Goal: Task Accomplishment & Management: Manage account settings

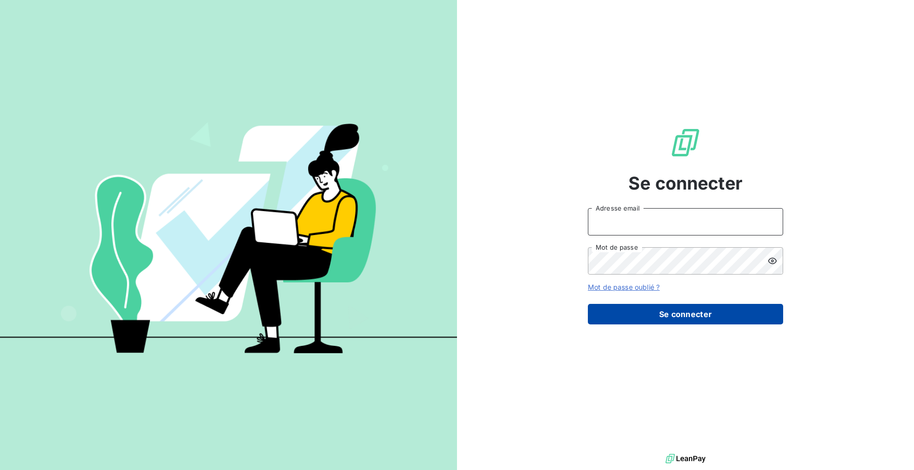
type input "[PERSON_NAME][EMAIL_ADDRESS][DOMAIN_NAME]"
click at [653, 310] on button "Se connecter" at bounding box center [685, 314] width 195 height 21
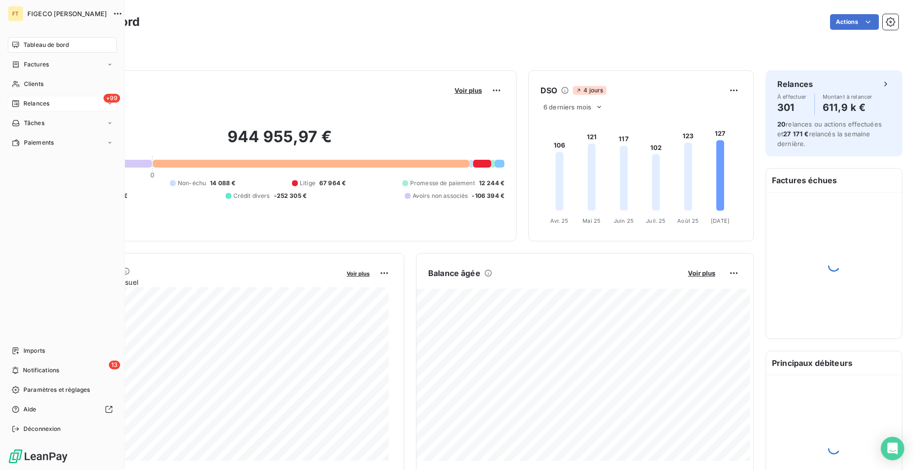
click at [42, 104] on span "Relances" at bounding box center [36, 103] width 26 height 9
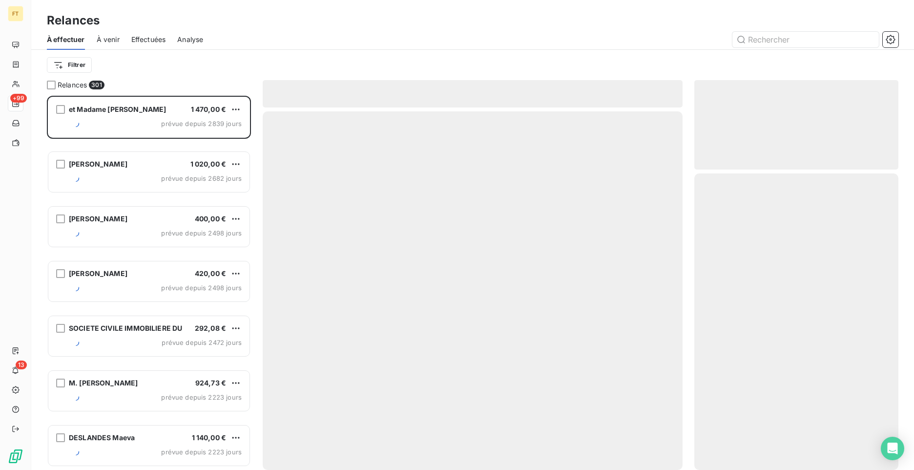
scroll to position [367, 197]
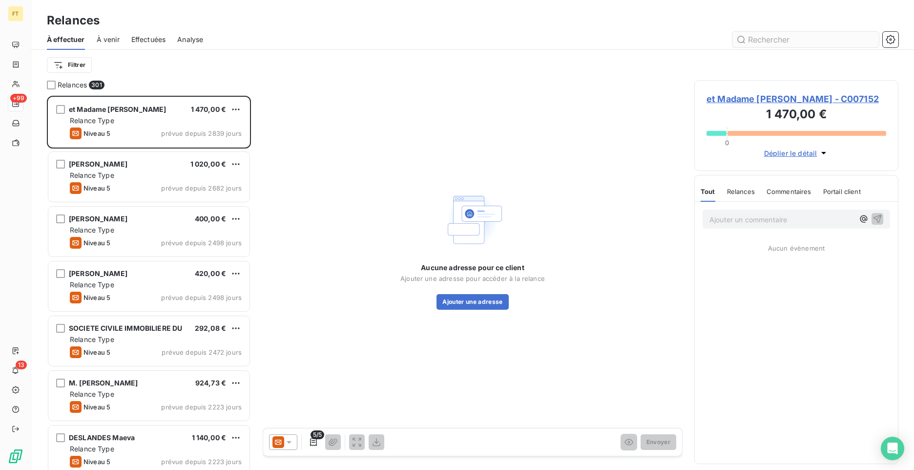
click at [804, 41] on input "text" at bounding box center [805, 40] width 146 height 16
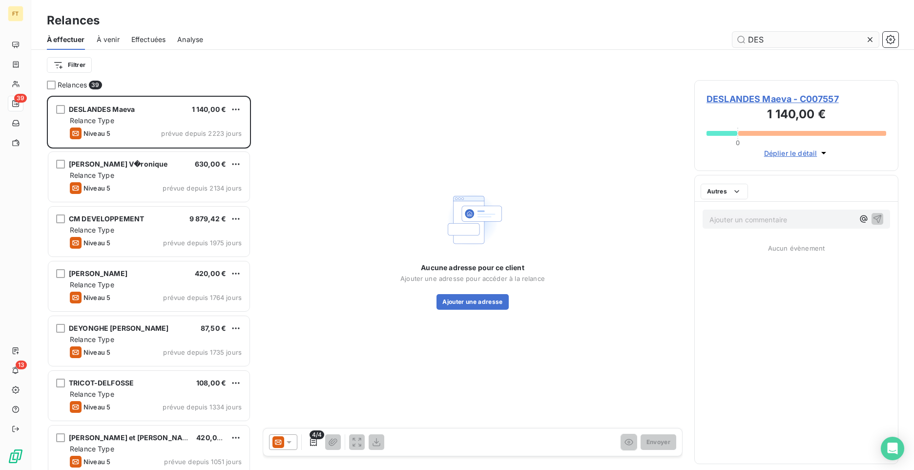
scroll to position [367, 197]
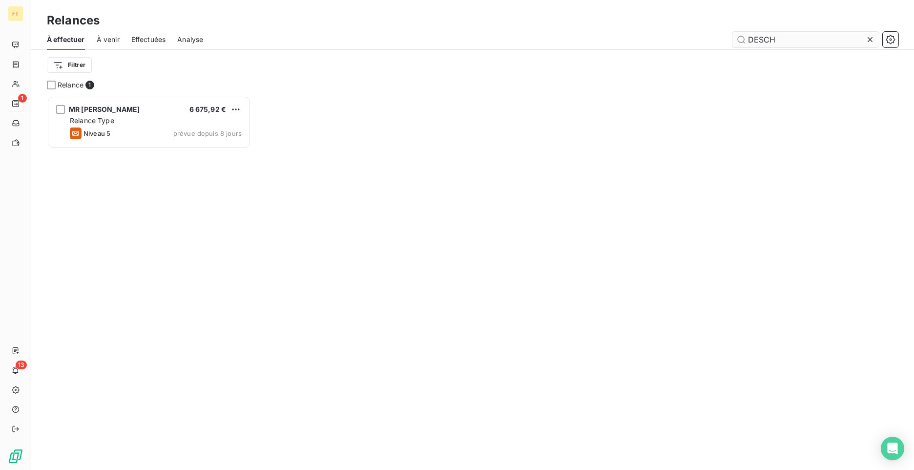
scroll to position [367, 197]
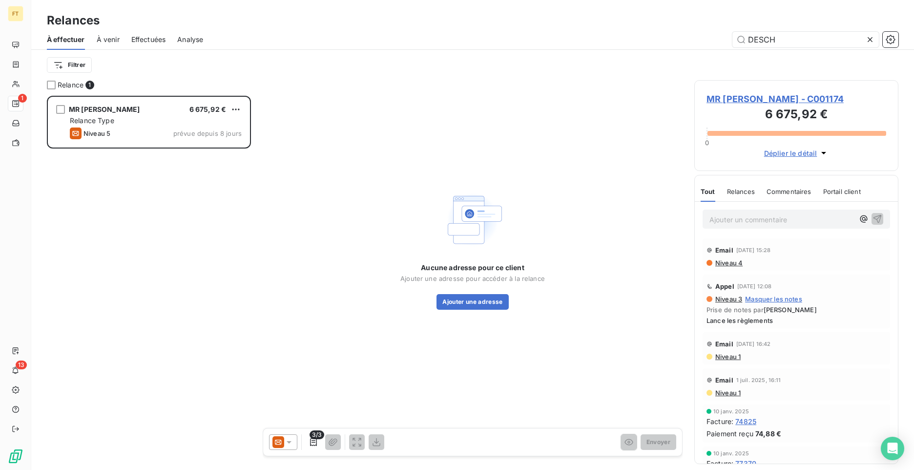
type input "DESCH"
click at [757, 323] on span "Lance les règlements" at bounding box center [796, 320] width 180 height 8
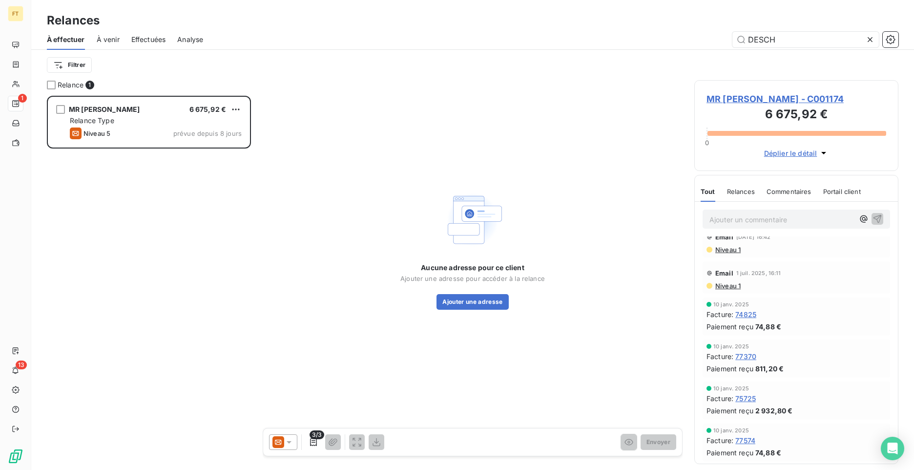
scroll to position [0, 0]
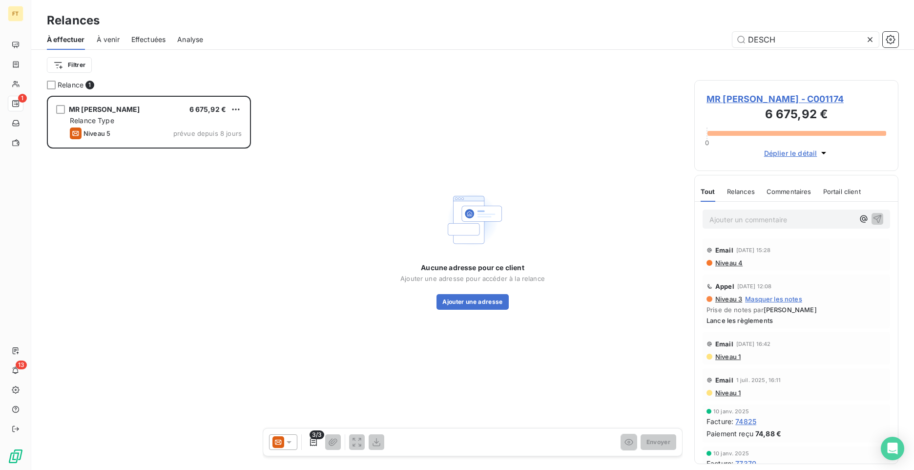
click at [262, 238] on div "Relance 1 MR [PERSON_NAME] 6 675,92 € Relance Type Niveau 5 prévue depuis 8 jou…" at bounding box center [472, 275] width 883 height 390
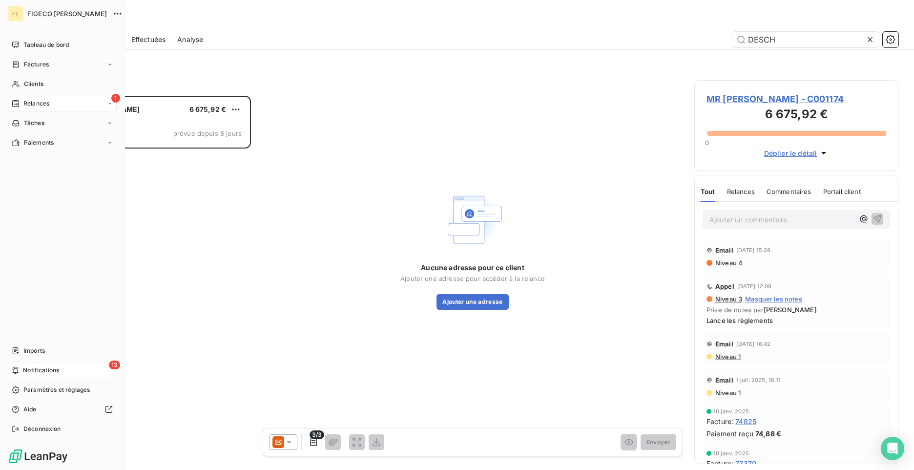
click at [21, 366] on div "13 Notifications" at bounding box center [62, 370] width 109 height 16
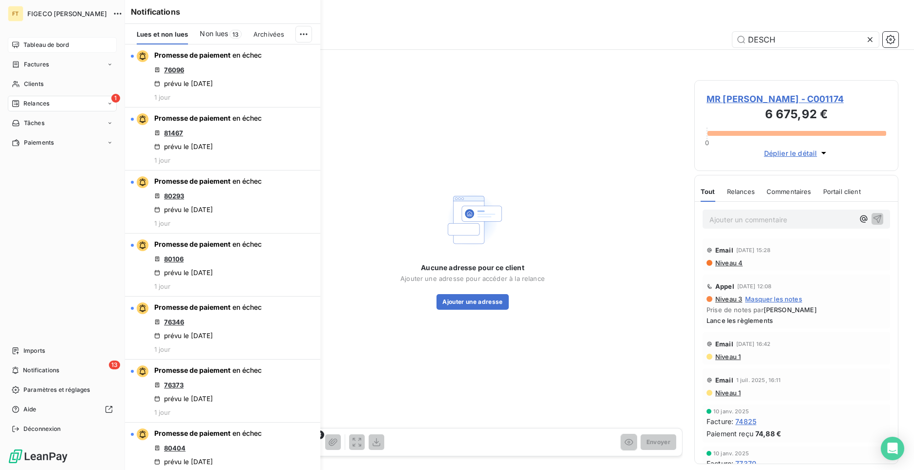
click at [38, 46] on span "Tableau de bord" at bounding box center [45, 45] width 45 height 9
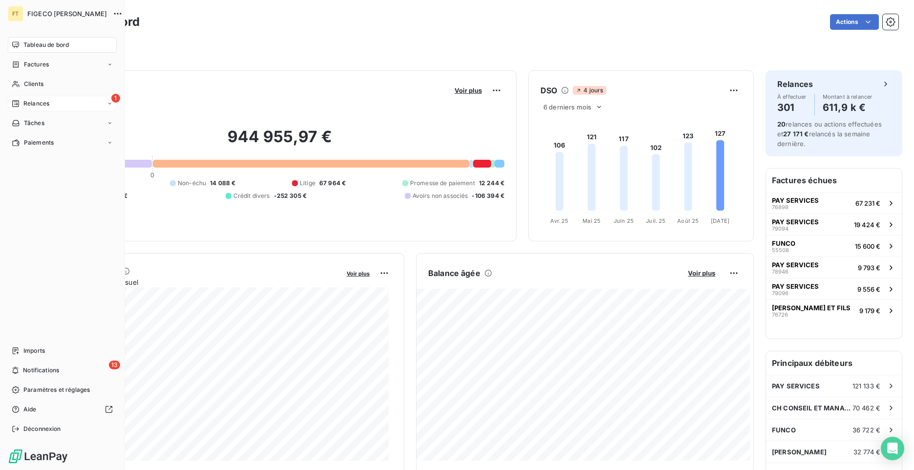
click at [19, 105] on icon at bounding box center [15, 103] width 7 height 7
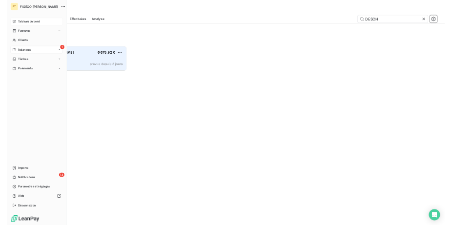
scroll to position [367, 197]
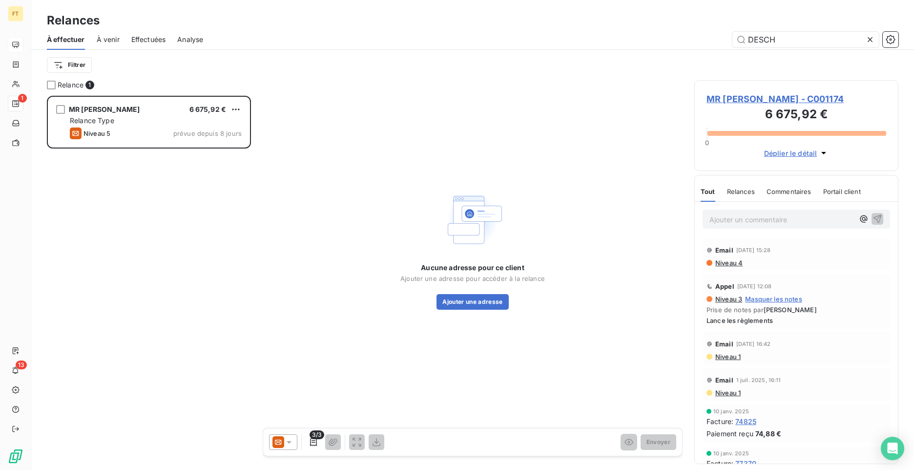
drag, startPoint x: 799, startPoint y: 38, endPoint x: 701, endPoint y: 36, distance: 98.2
click at [708, 36] on div "DESCH" at bounding box center [557, 40] width 684 height 16
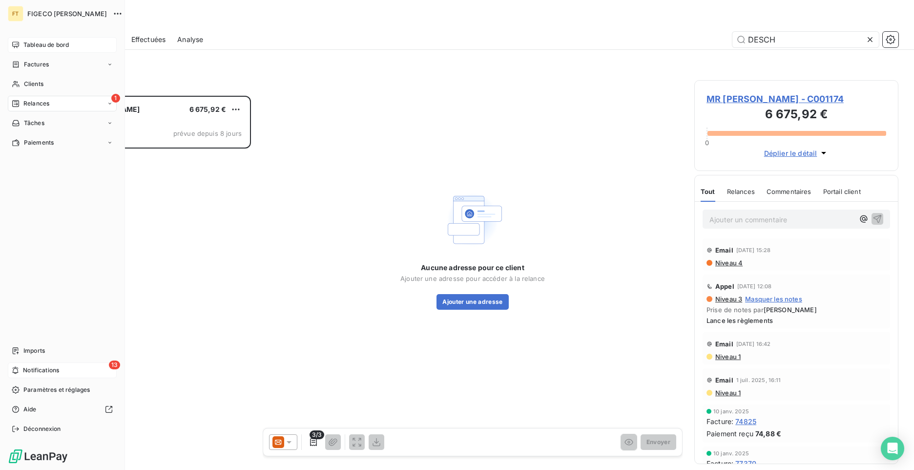
click at [22, 370] on div "13 Notifications" at bounding box center [62, 370] width 109 height 16
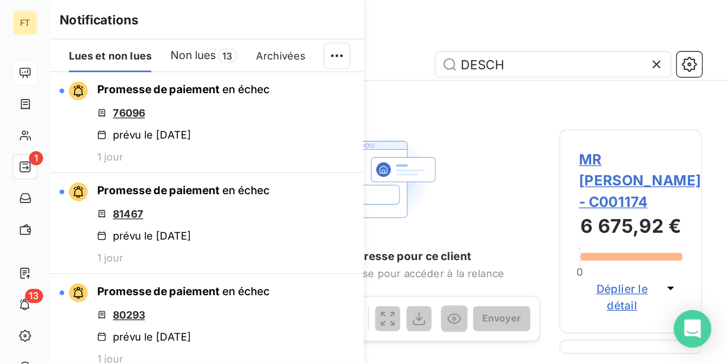
scroll to position [261, 149]
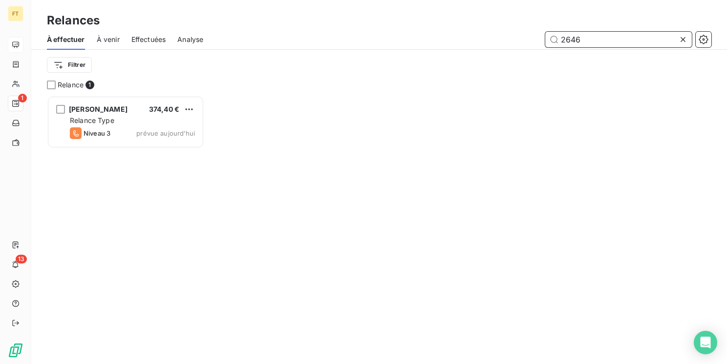
scroll to position [261, 149]
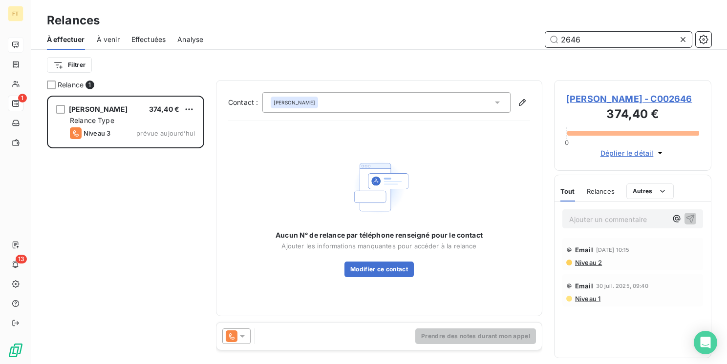
drag, startPoint x: 581, startPoint y: 44, endPoint x: 576, endPoint y: 44, distance: 4.9
click at [576, 44] on input "2646" at bounding box center [618, 40] width 146 height 16
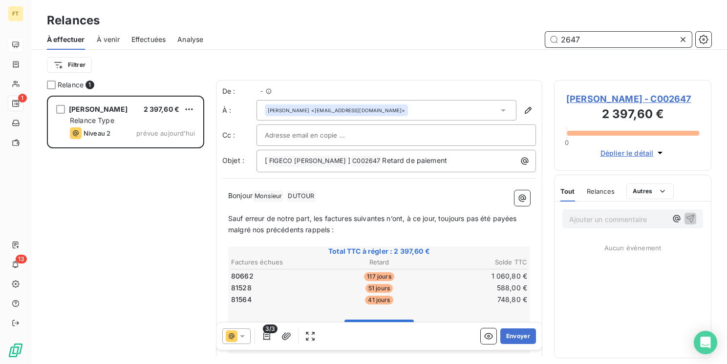
scroll to position [261, 149]
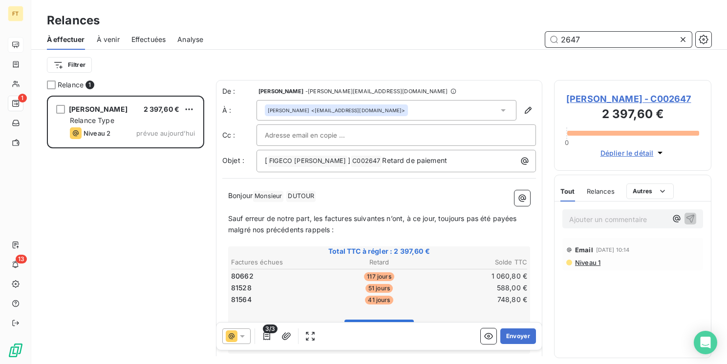
drag, startPoint x: 572, startPoint y: 40, endPoint x: 497, endPoint y: 30, distance: 76.4
click at [535, 33] on div "2647" at bounding box center [463, 40] width 496 height 16
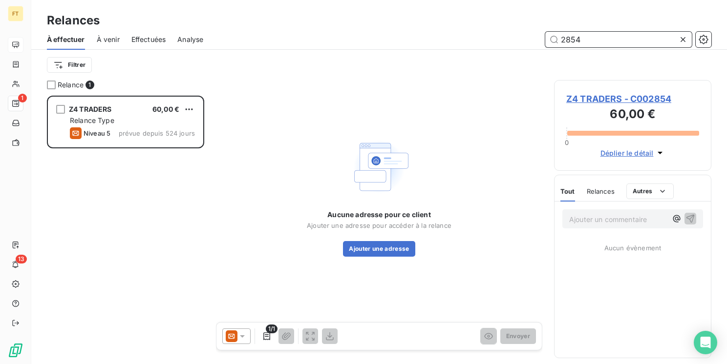
scroll to position [261, 149]
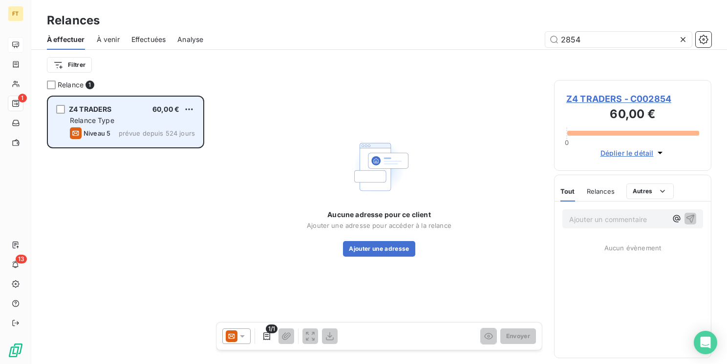
click at [127, 130] on span "prévue depuis 524 jours" at bounding box center [157, 133] width 76 height 8
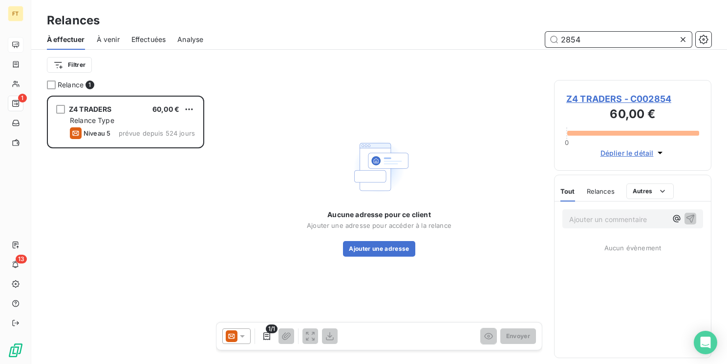
drag, startPoint x: 585, startPoint y: 41, endPoint x: 561, endPoint y: 37, distance: 25.2
click at [561, 37] on input "2854" at bounding box center [618, 40] width 146 height 16
type input "5075"
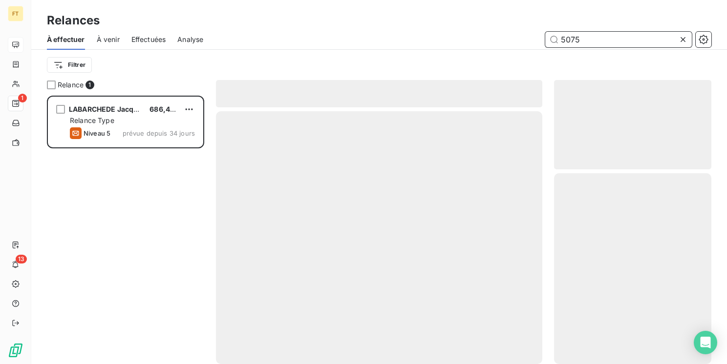
scroll to position [261, 149]
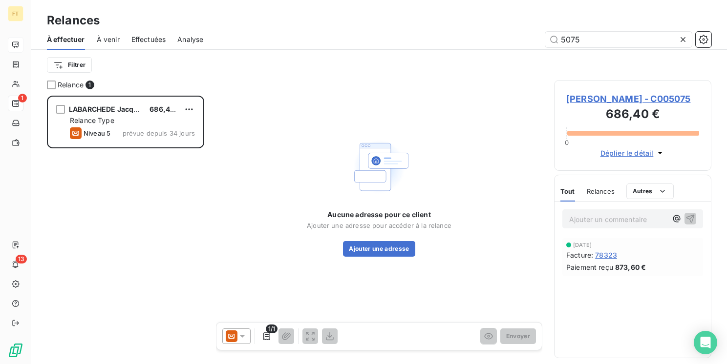
click at [234, 336] on icon at bounding box center [231, 336] width 6 height 5
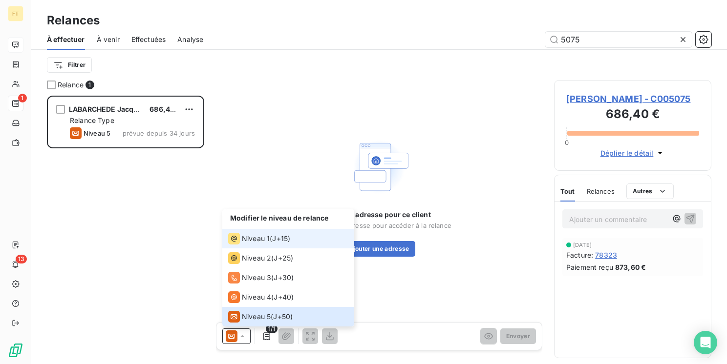
click at [264, 241] on span "Niveau 1" at bounding box center [256, 239] width 28 height 10
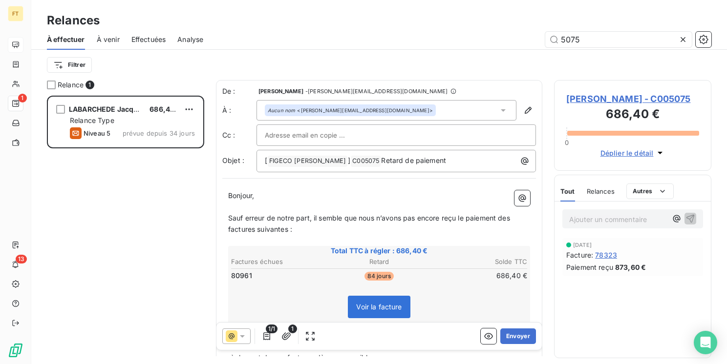
click at [244, 336] on icon at bounding box center [242, 337] width 10 height 10
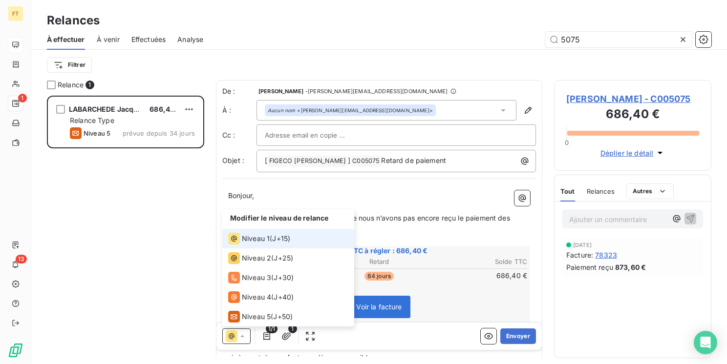
click at [244, 336] on icon at bounding box center [242, 337] width 10 height 10
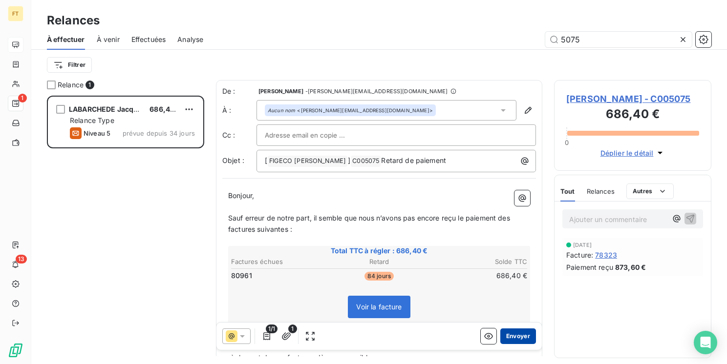
click at [516, 339] on button "Envoyer" at bounding box center [518, 337] width 36 height 16
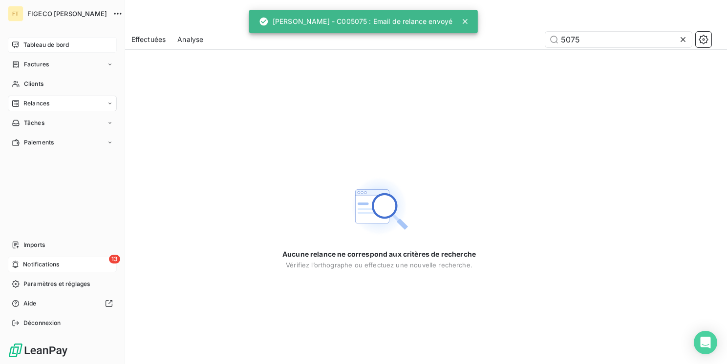
click at [9, 270] on div "13 Notifications" at bounding box center [62, 265] width 109 height 16
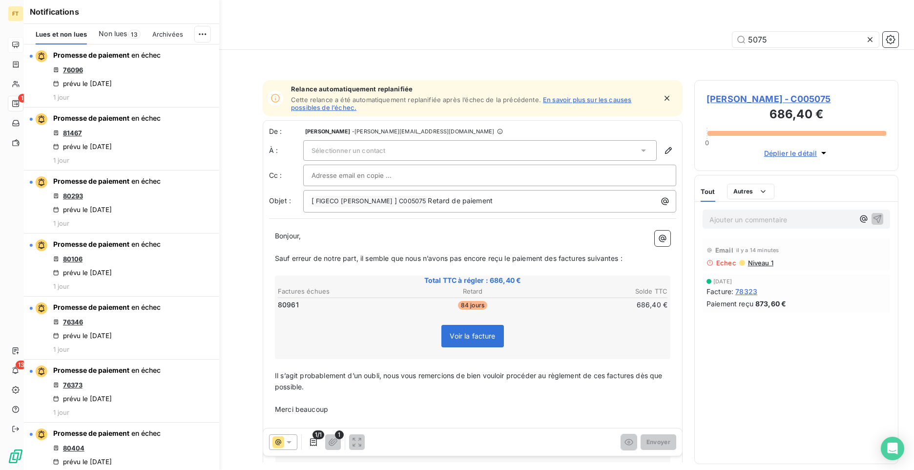
scroll to position [367, 197]
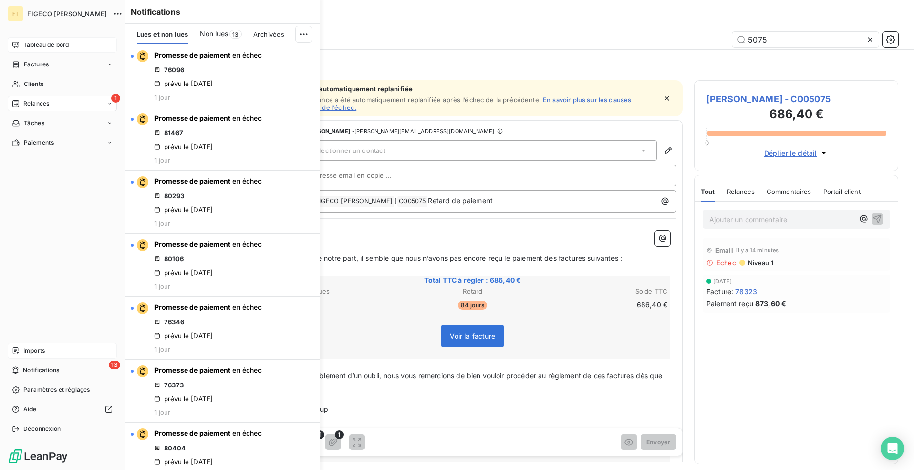
click at [43, 352] on span "Imports" at bounding box center [33, 350] width 21 height 9
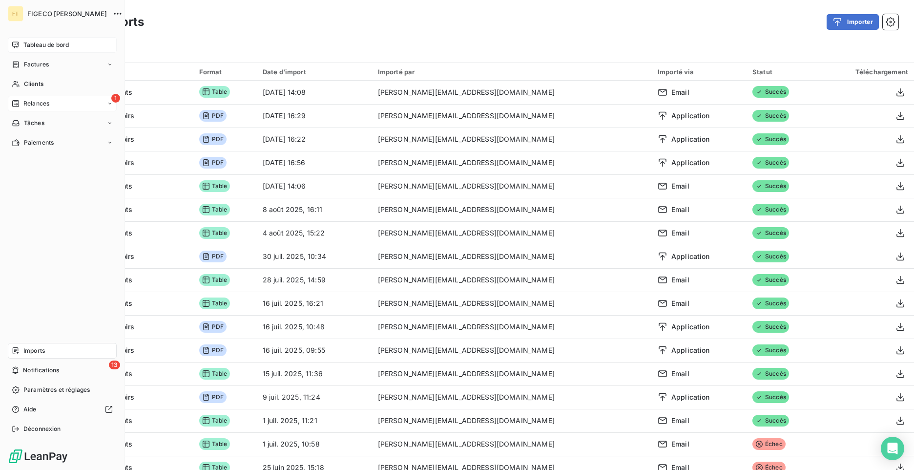
click at [51, 107] on div "1 Relances" at bounding box center [62, 104] width 109 height 16
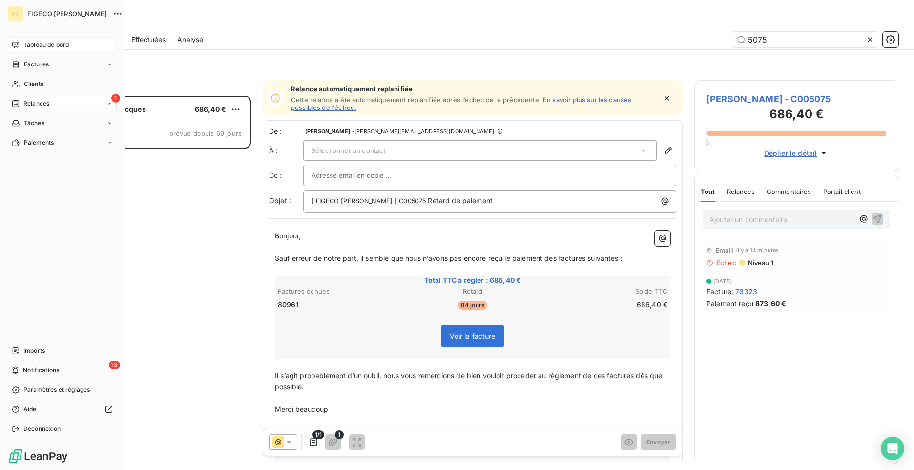
scroll to position [367, 197]
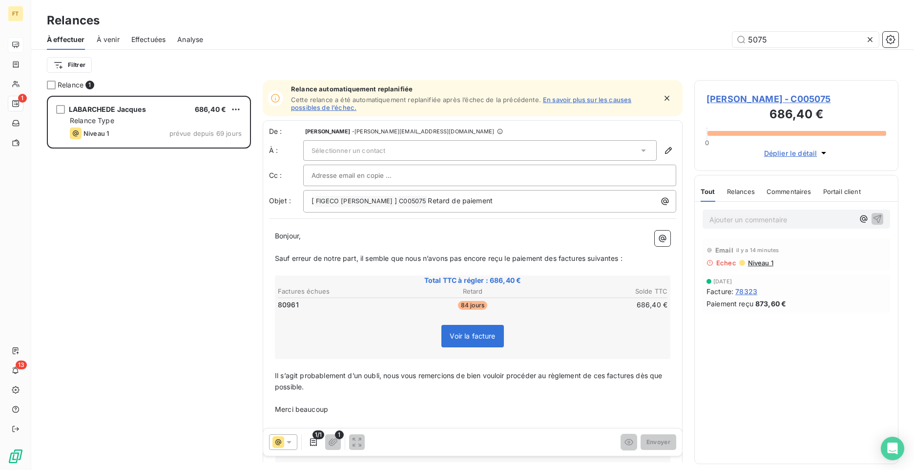
click at [163, 39] on span "Effectuées" at bounding box center [148, 40] width 35 height 10
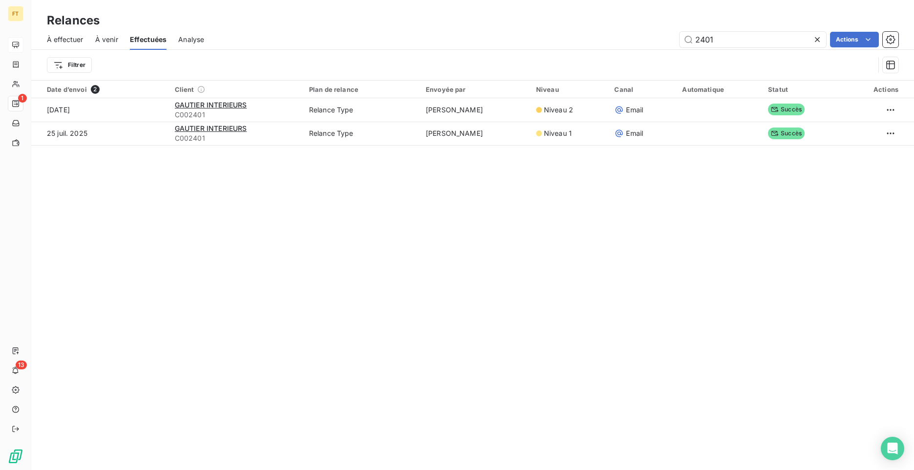
click at [815, 40] on icon at bounding box center [817, 40] width 10 height 10
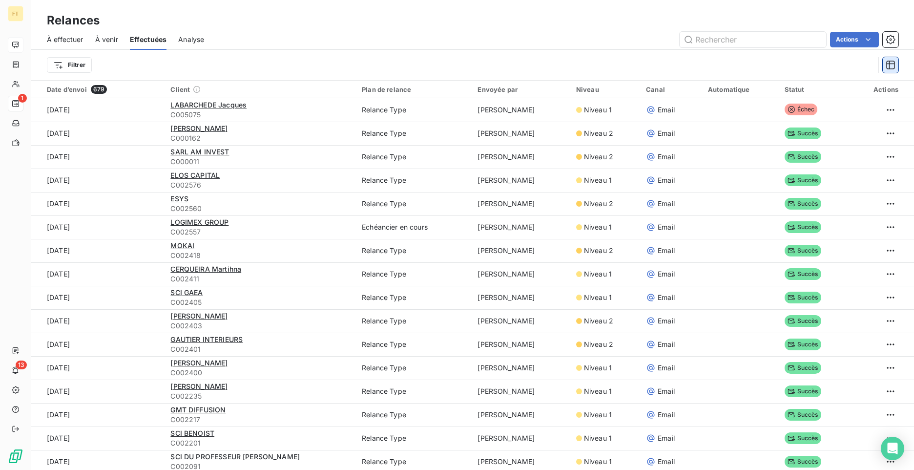
click at [891, 66] on icon "button" at bounding box center [891, 65] width 10 height 10
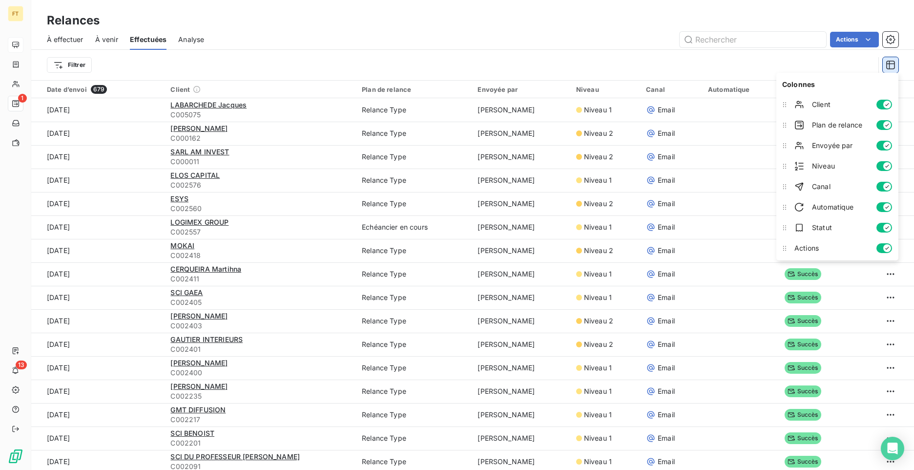
click at [891, 66] on icon "button" at bounding box center [891, 65] width 10 height 10
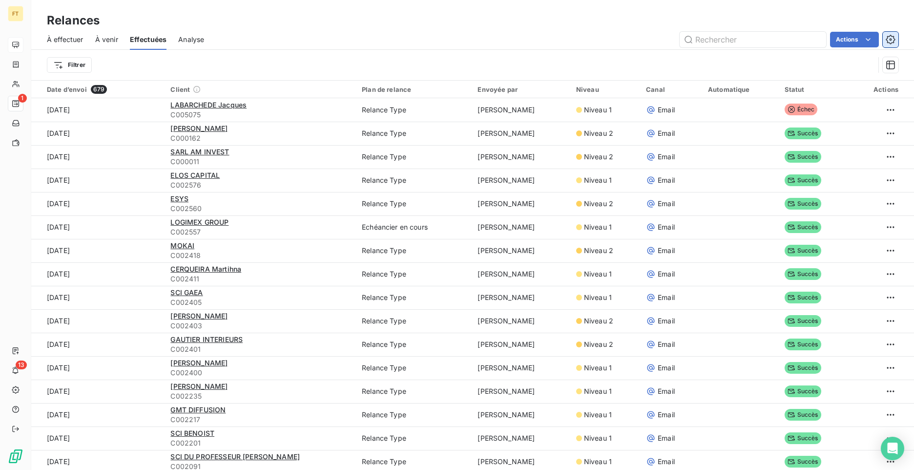
click at [892, 34] on button "button" at bounding box center [891, 40] width 16 height 16
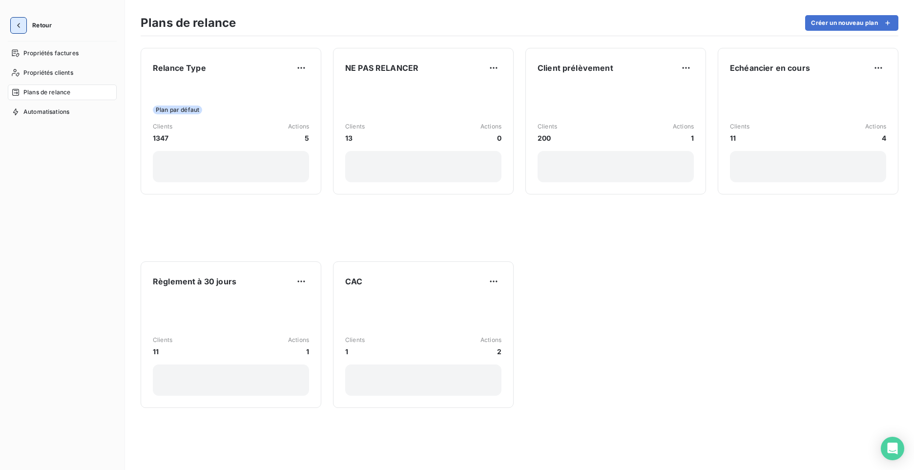
click at [18, 25] on icon "button" at bounding box center [18, 25] width 3 height 5
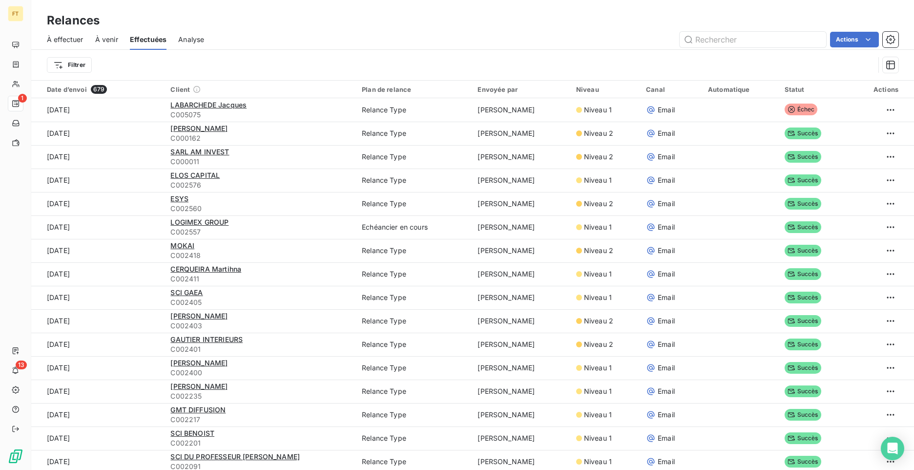
click at [103, 64] on div "Filtrer" at bounding box center [461, 65] width 828 height 19
click at [80, 64] on html "FT 1 13 Relances À effectuer À venir Effectuées Analyse Actions Filtrer Date d’…" at bounding box center [457, 235] width 914 height 470
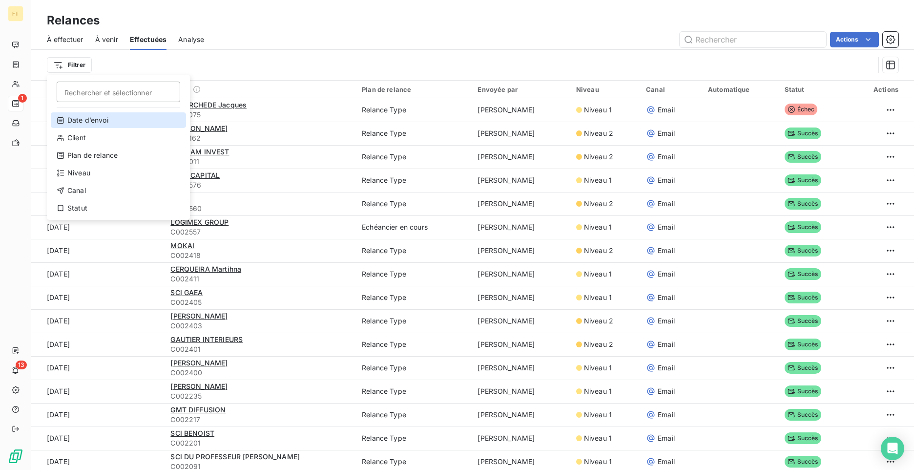
click at [100, 122] on div "Date d’envoi" at bounding box center [118, 120] width 135 height 16
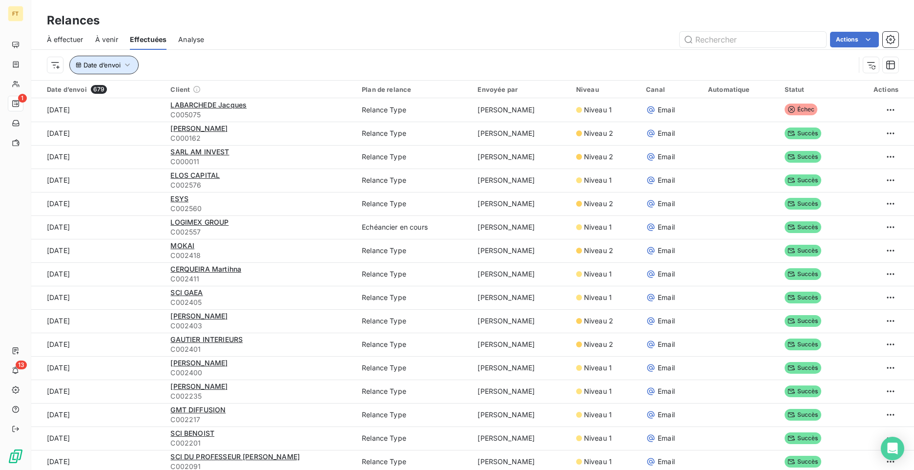
click at [124, 68] on icon "button" at bounding box center [128, 65] width 10 height 10
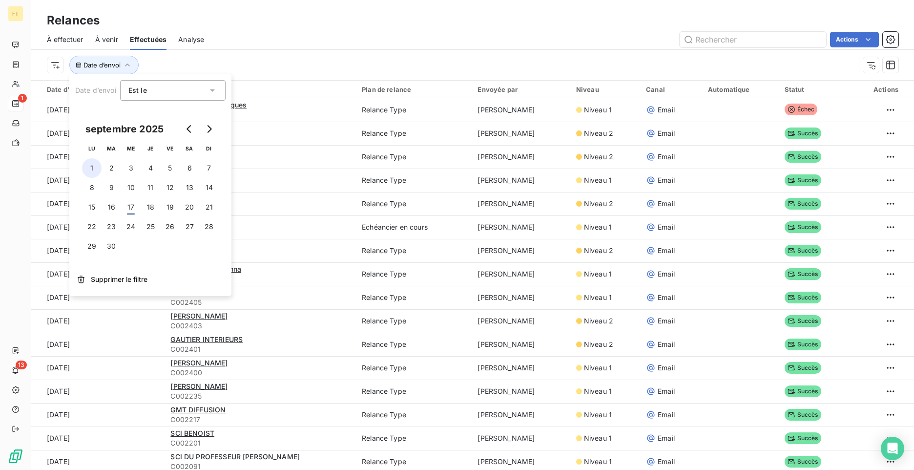
click at [90, 166] on button "1" at bounding box center [92, 168] width 20 height 20
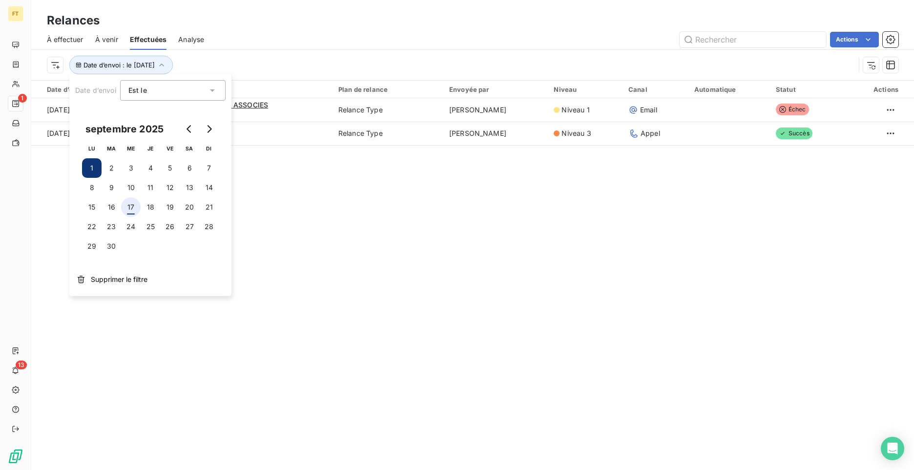
click at [133, 208] on button "17" at bounding box center [131, 207] width 20 height 20
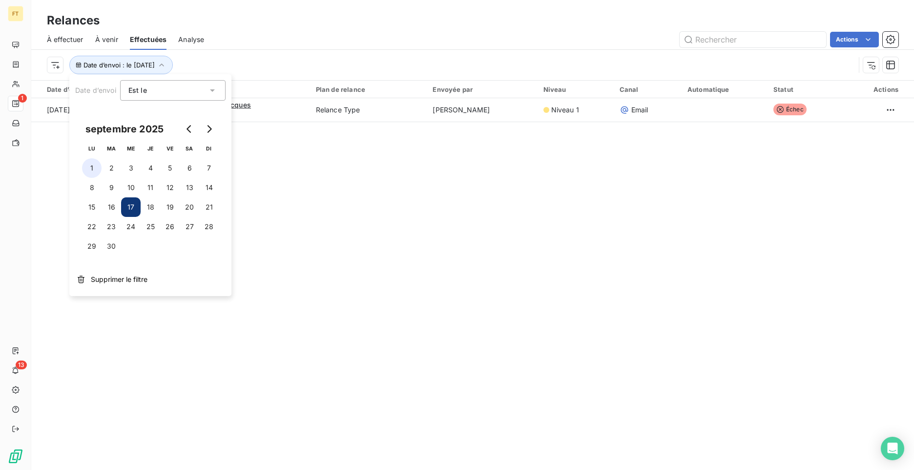
click at [93, 168] on button "1" at bounding box center [92, 168] width 20 height 20
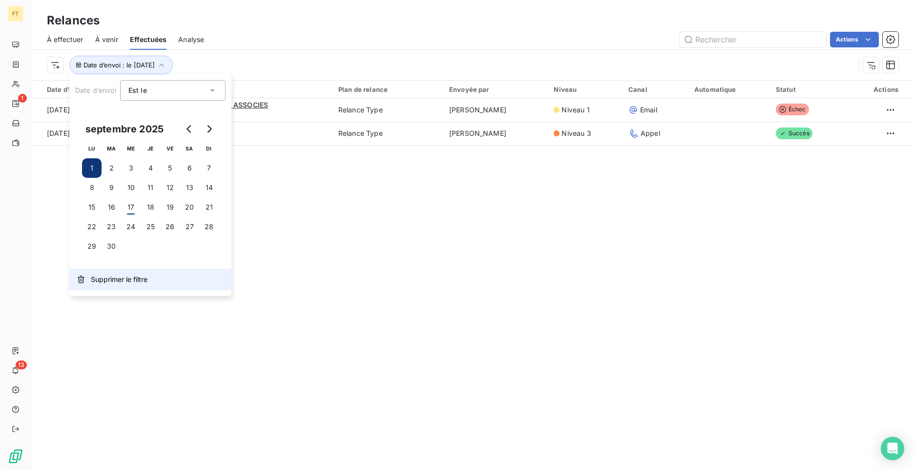
click at [125, 284] on span "Supprimer le filtre" at bounding box center [119, 279] width 57 height 10
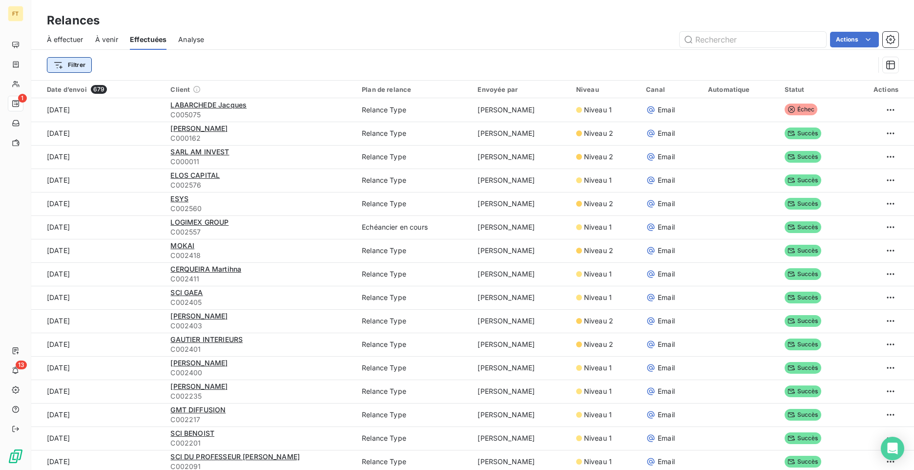
click at [89, 70] on html "FT 1 13 Relances À effectuer À venir Effectuées Analyse Actions Filtrer Date d’…" at bounding box center [457, 235] width 914 height 470
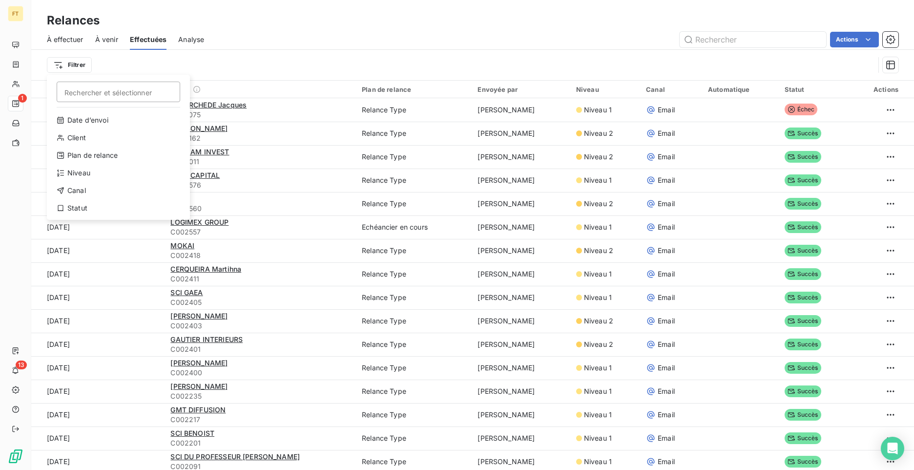
click at [81, 65] on html "FT 1 13 Relances À effectuer À venir Effectuées Analyse Actions Filtrer Recherc…" at bounding box center [457, 235] width 914 height 470
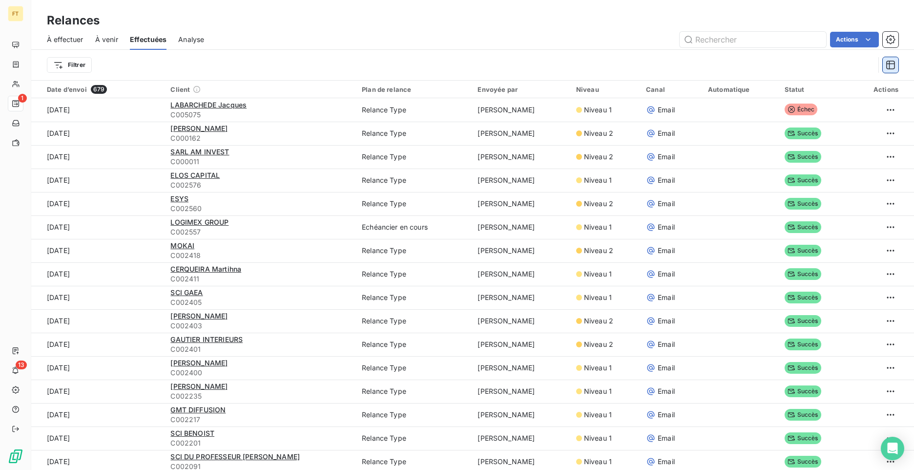
click at [892, 72] on button "button" at bounding box center [891, 65] width 16 height 16
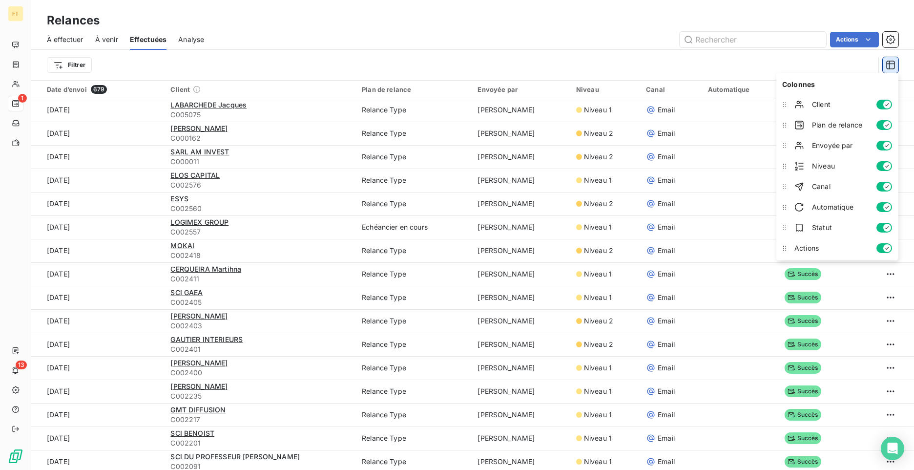
click at [892, 72] on button "button" at bounding box center [891, 65] width 16 height 16
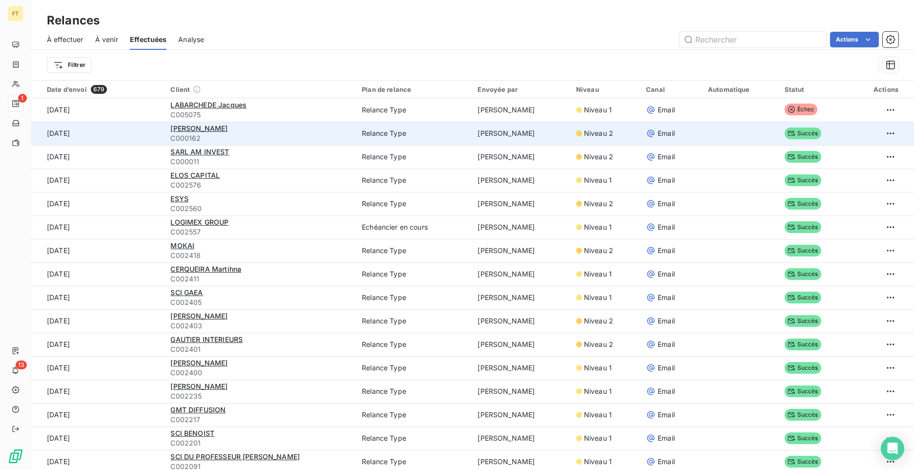
drag, startPoint x: 848, startPoint y: 128, endPoint x: 592, endPoint y: 53, distance: 267.0
click at [610, 52] on div "Filtrer" at bounding box center [472, 65] width 851 height 30
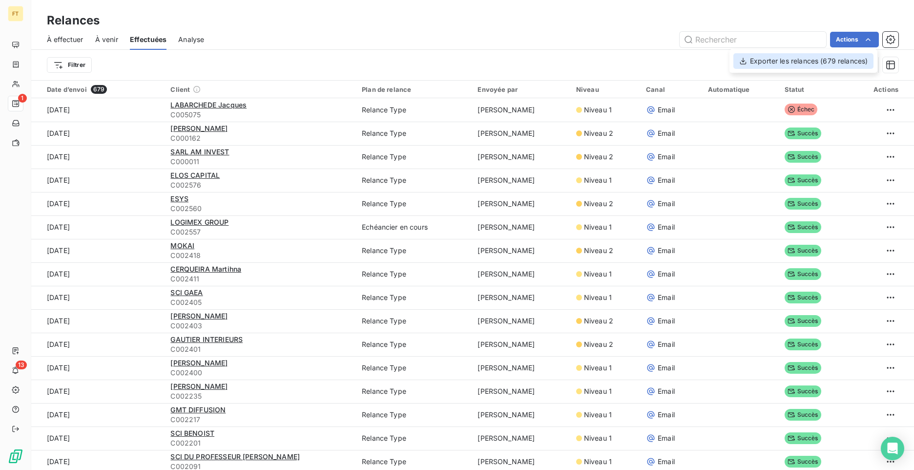
click at [805, 62] on div "Exporter les relances (679 relances)" at bounding box center [803, 61] width 140 height 16
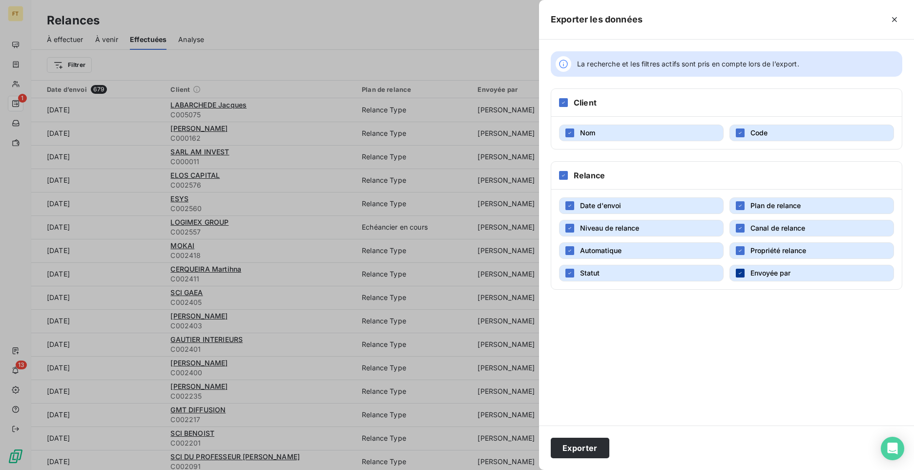
click at [739, 276] on div "button" at bounding box center [740, 273] width 9 height 9
click at [567, 249] on icon "button" at bounding box center [570, 251] width 6 height 6
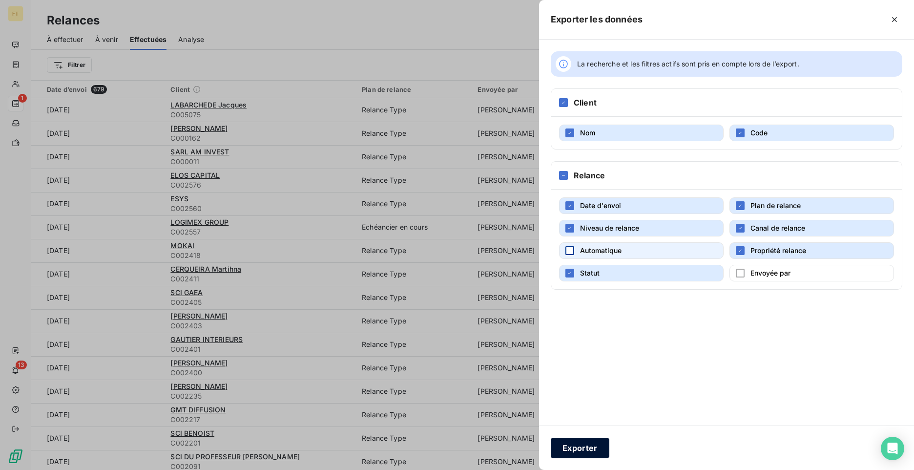
click at [580, 448] on button "Exporter" at bounding box center [580, 447] width 59 height 21
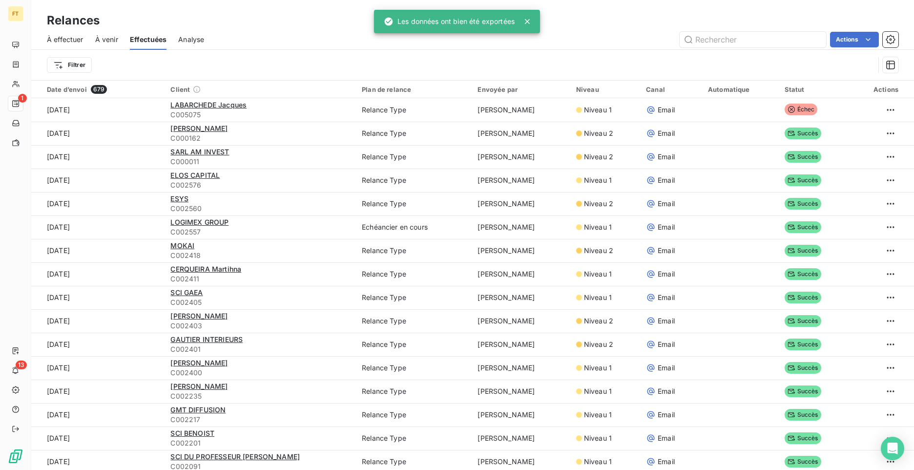
click at [244, 42] on div "Actions" at bounding box center [557, 40] width 683 height 16
